Goal: Find contact information: Find contact information

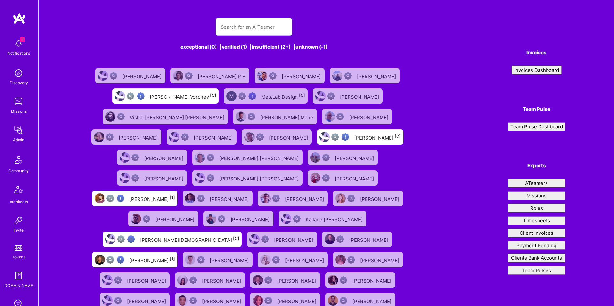
type input "[PERSON_NAME]"
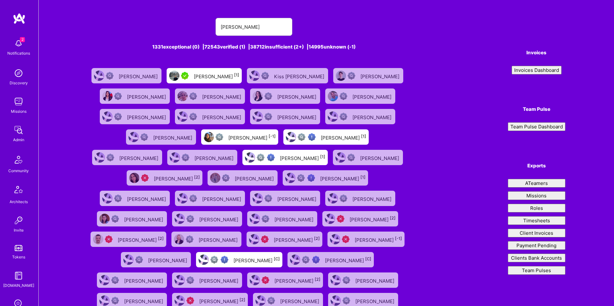
click at [239, 76] on div "[PERSON_NAME] [1]" at bounding box center [216, 76] width 45 height 8
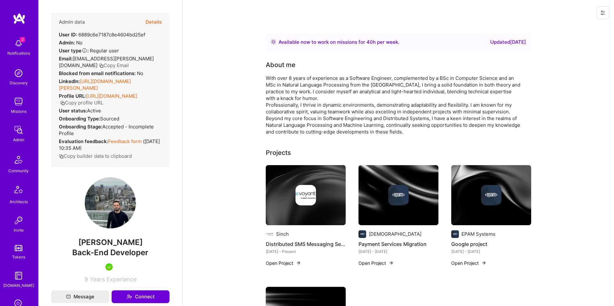
click at [479, 92] on div "With over 8 years of experience as a Software Engineer, complemented by a BSc i…" at bounding box center [394, 105] width 256 height 60
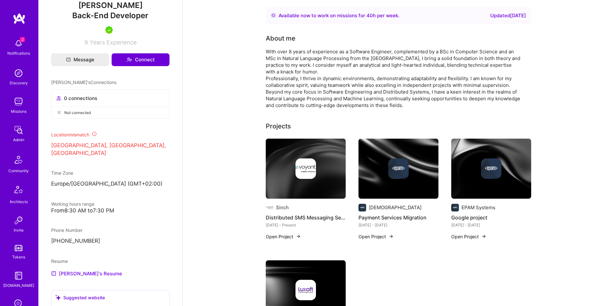
scroll to position [276, 0]
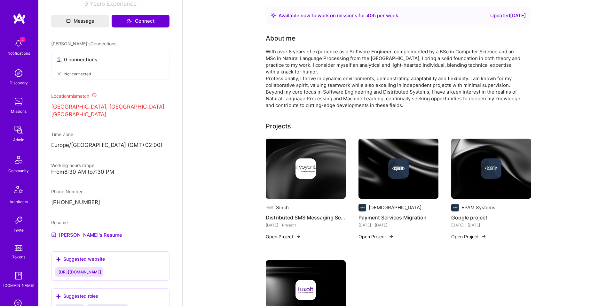
click at [67, 198] on div "Phone Number [PHONE_NUMBER]" at bounding box center [110, 197] width 118 height 18
click at [67, 199] on p "[PHONE_NUMBER]" at bounding box center [110, 203] width 118 height 8
copy div "[PHONE_NUMBER]"
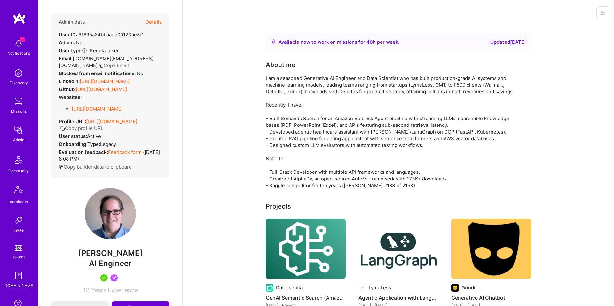
click at [157, 27] on button "Details" at bounding box center [153, 22] width 16 height 19
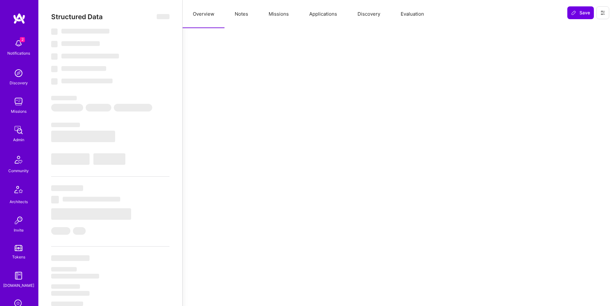
click at [267, 17] on button "Missions" at bounding box center [278, 14] width 41 height 28
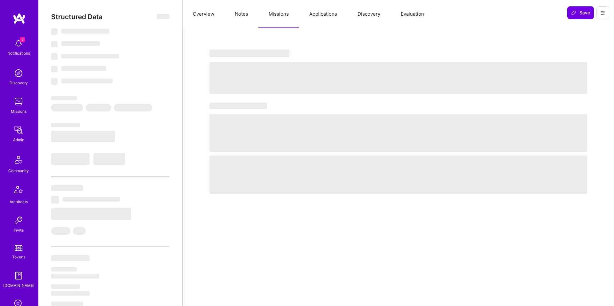
select select "Right Now"
select select "5"
select select "7"
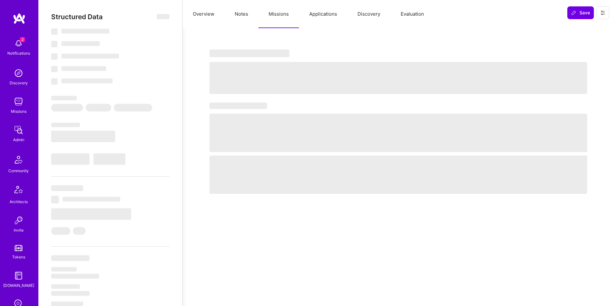
select select "US"
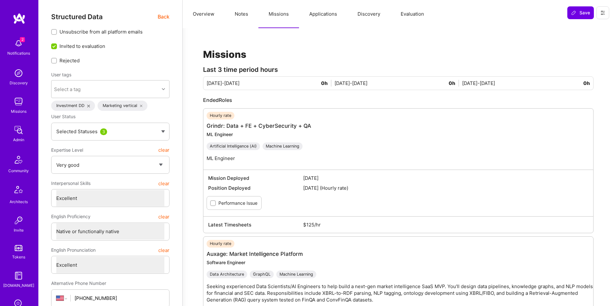
click at [243, 14] on button "Notes" at bounding box center [241, 14] width 34 height 28
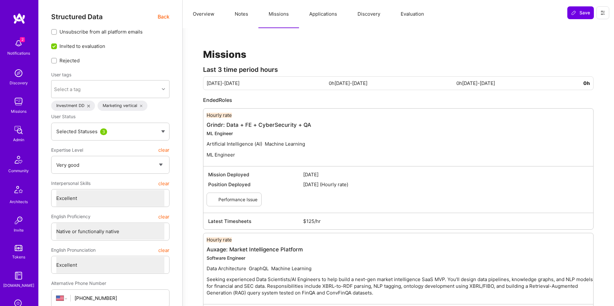
type textarea "x"
